Goal: Task Accomplishment & Management: Use online tool/utility

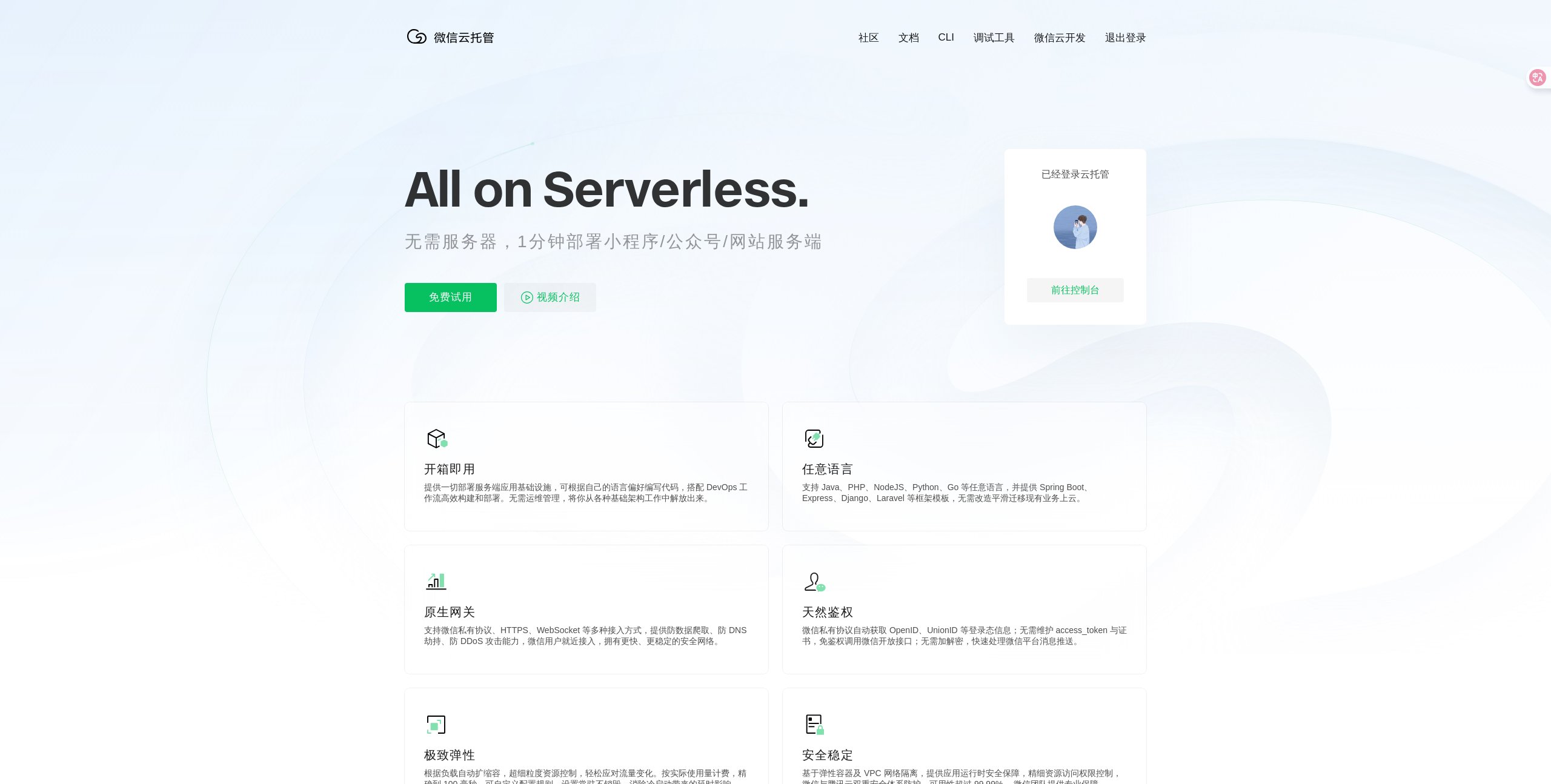
scroll to position [131, 0]
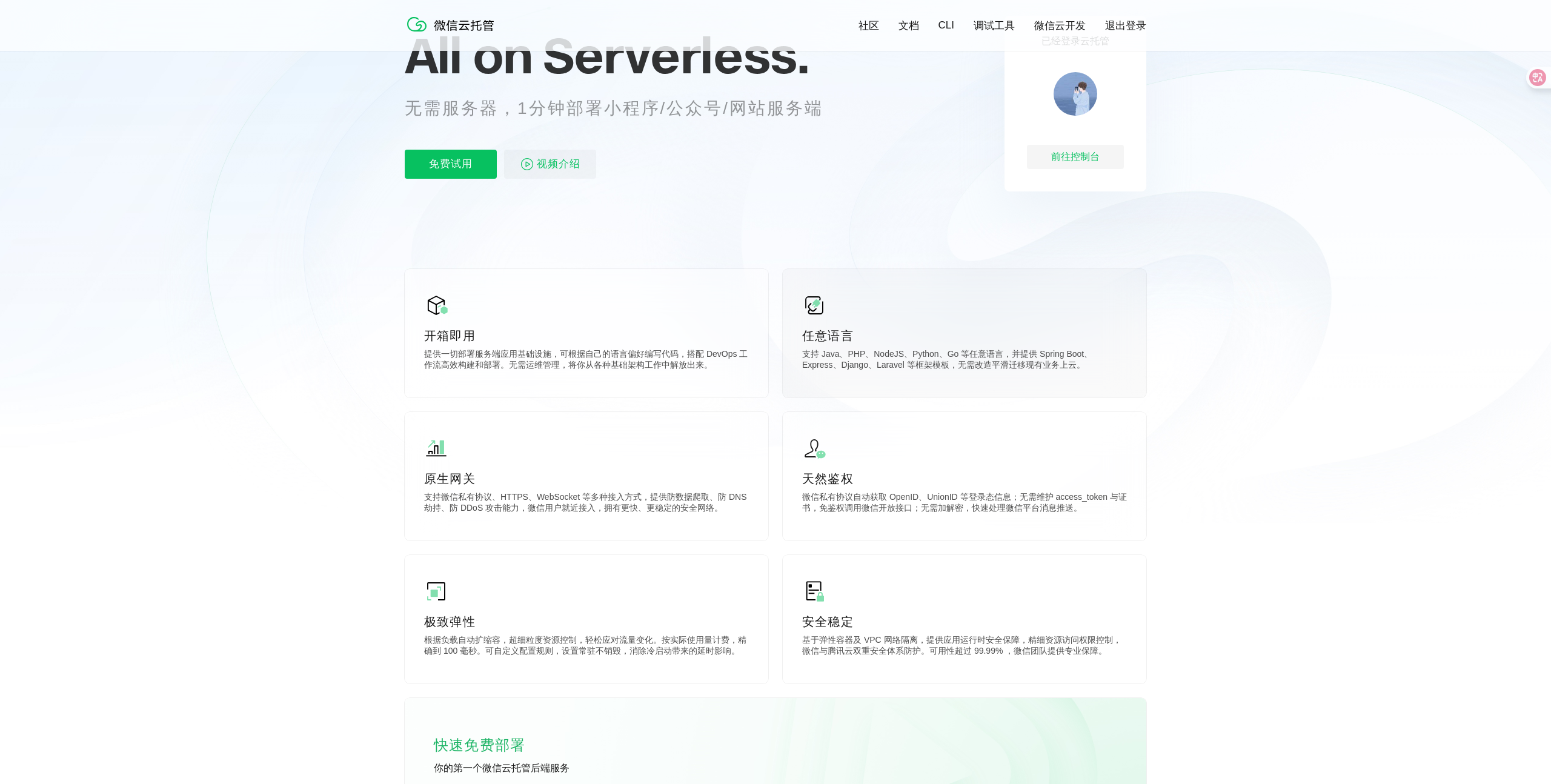
click at [859, 303] on div "任意语言 支持 Java、PHP、NodeJS、Python、Go 等任意语言，并提供 Spring Boot、Express、Django、Laravel …" at bounding box center [965, 333] width 364 height 128
click at [840, 320] on div "任意语言 支持 Java、PHP、NodeJS、Python、Go 等任意语言，并提供 Spring Boot、Express、Django、Laravel …" at bounding box center [965, 333] width 364 height 128
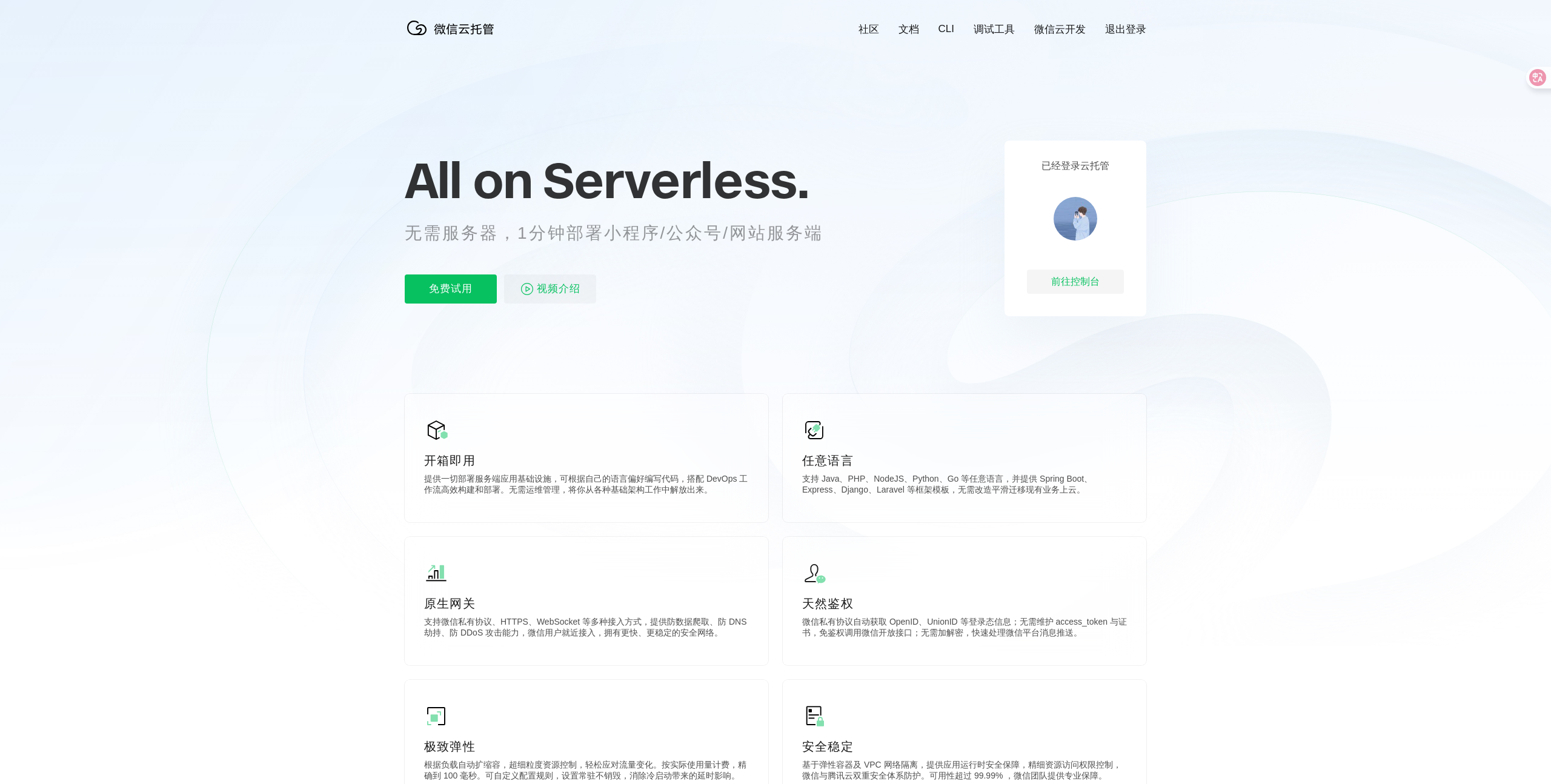
scroll to position [10, 0]
click at [995, 42] on icon at bounding box center [775, 316] width 1163 height 654
click at [997, 24] on link "调试工具" at bounding box center [995, 27] width 42 height 14
click at [459, 293] on p "免费试用" at bounding box center [451, 288] width 92 height 30
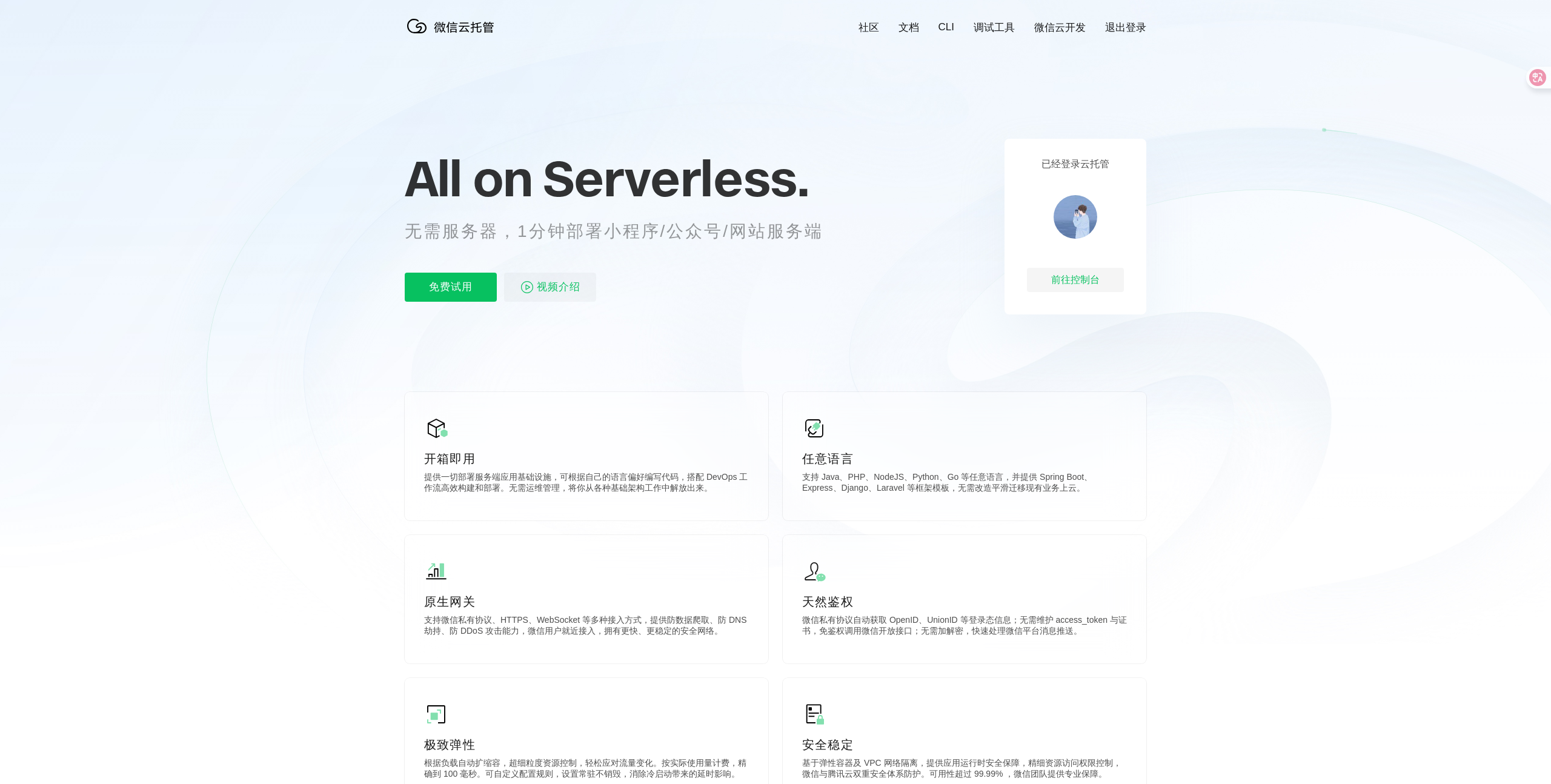
click at [1065, 30] on link "微信云开发" at bounding box center [1060, 27] width 52 height 14
click at [1085, 279] on div "前往控制台" at bounding box center [1075, 279] width 97 height 24
